Goal: Navigation & Orientation: Find specific page/section

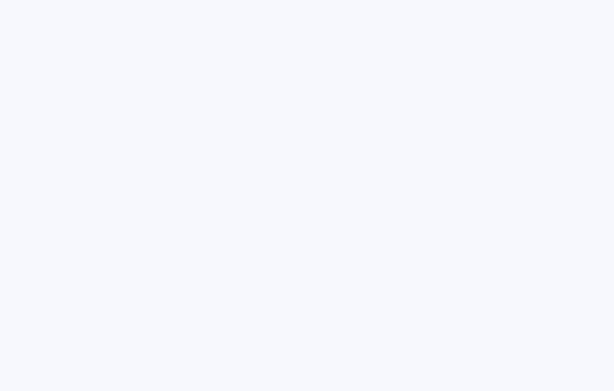
click at [563, 0] on html at bounding box center [307, 0] width 614 height 0
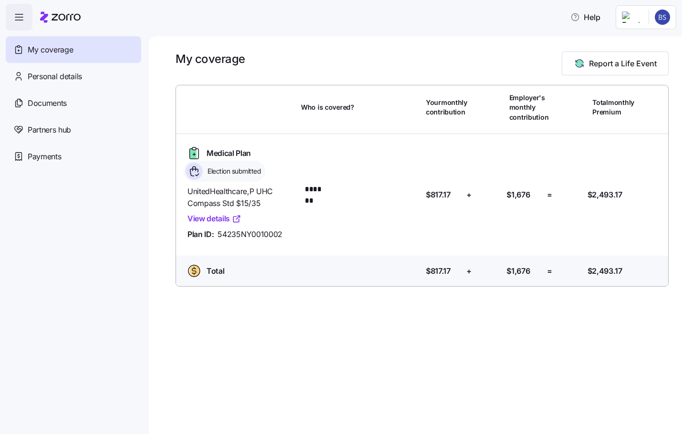
click at [45, 54] on span "My coverage" at bounding box center [50, 50] width 45 height 12
click at [226, 170] on span "Election submitted" at bounding box center [233, 171] width 56 height 10
click at [224, 272] on div "Total" at bounding box center [217, 270] width 20 height 11
click at [69, 76] on span "Personal details" at bounding box center [55, 77] width 54 height 12
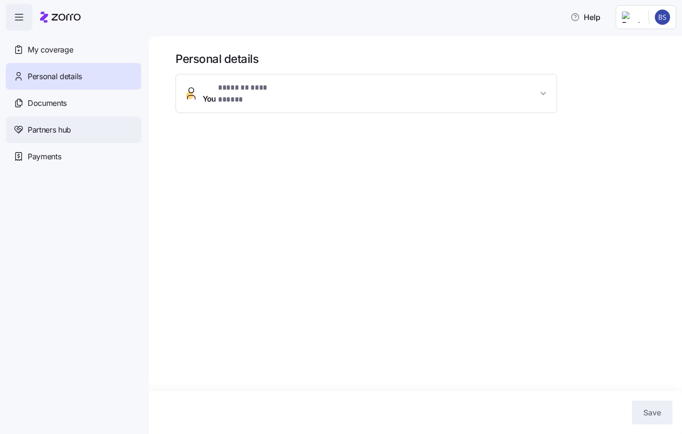
click at [72, 123] on div "Partners hub" at bounding box center [73, 129] width 135 height 27
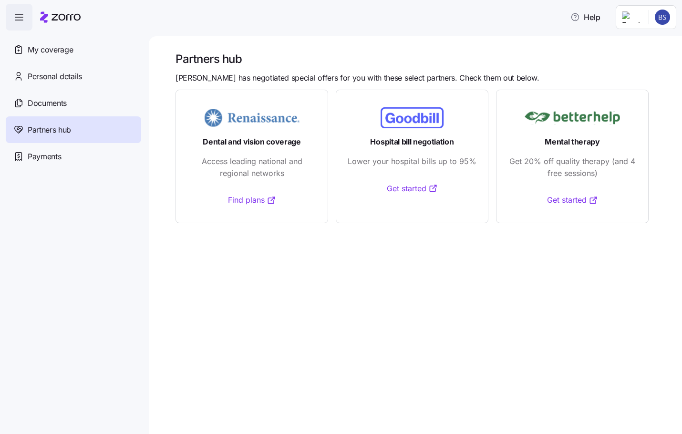
click at [250, 204] on link "Find plans" at bounding box center [252, 200] width 48 height 12
